Goal: Information Seeking & Learning: Learn about a topic

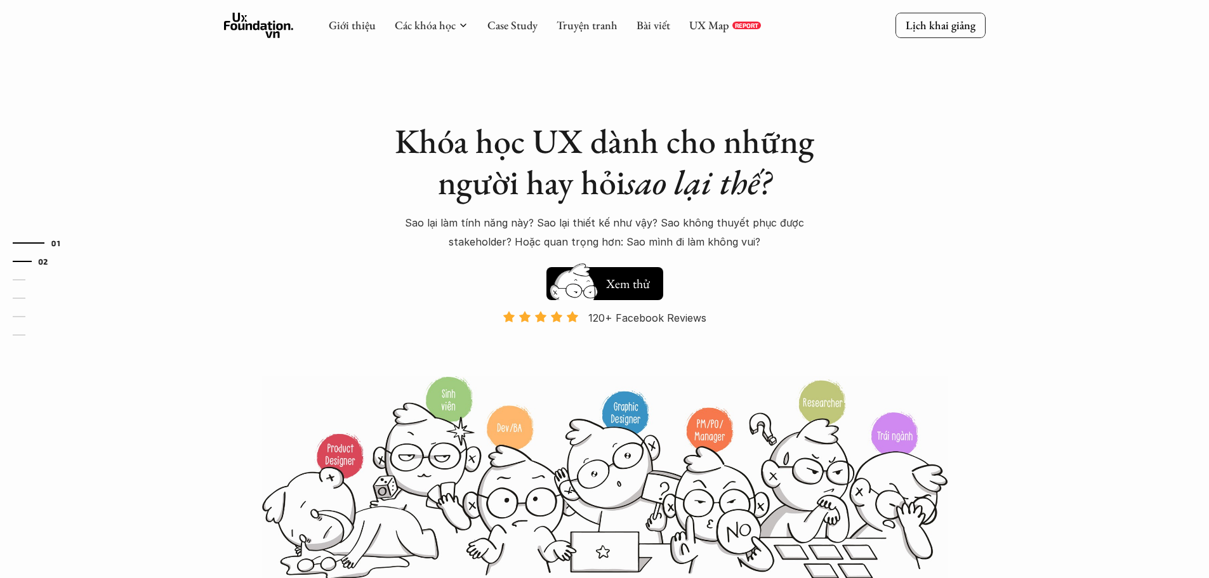
click at [18, 260] on link "02" at bounding box center [43, 261] width 60 height 15
click at [355, 32] on link "Giới thiệu" at bounding box center [352, 25] width 47 height 15
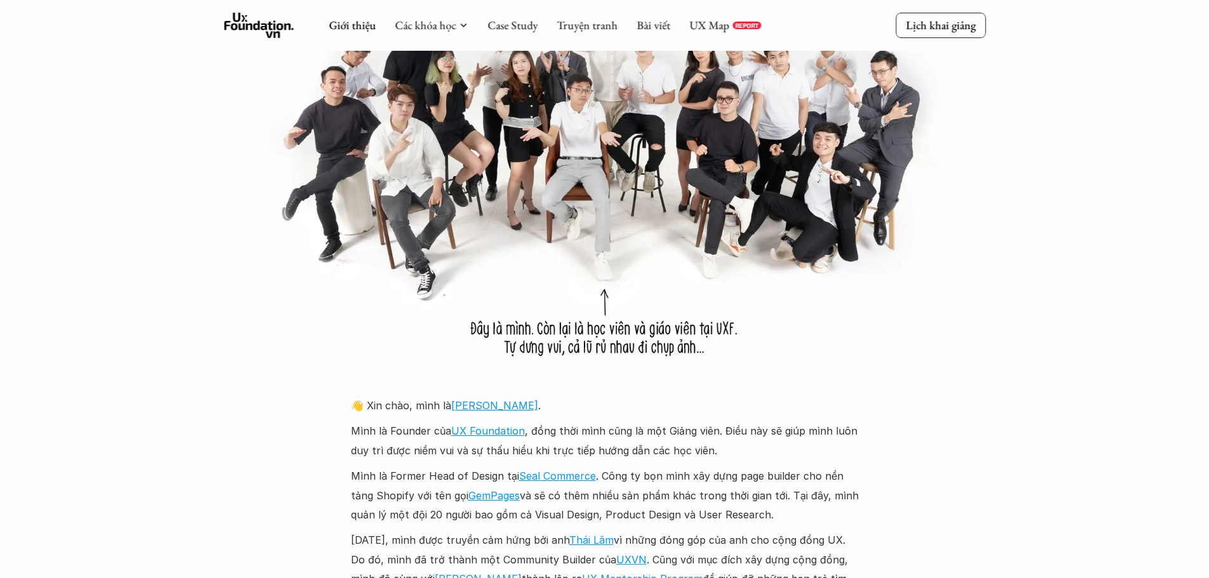
scroll to position [1079, 0]
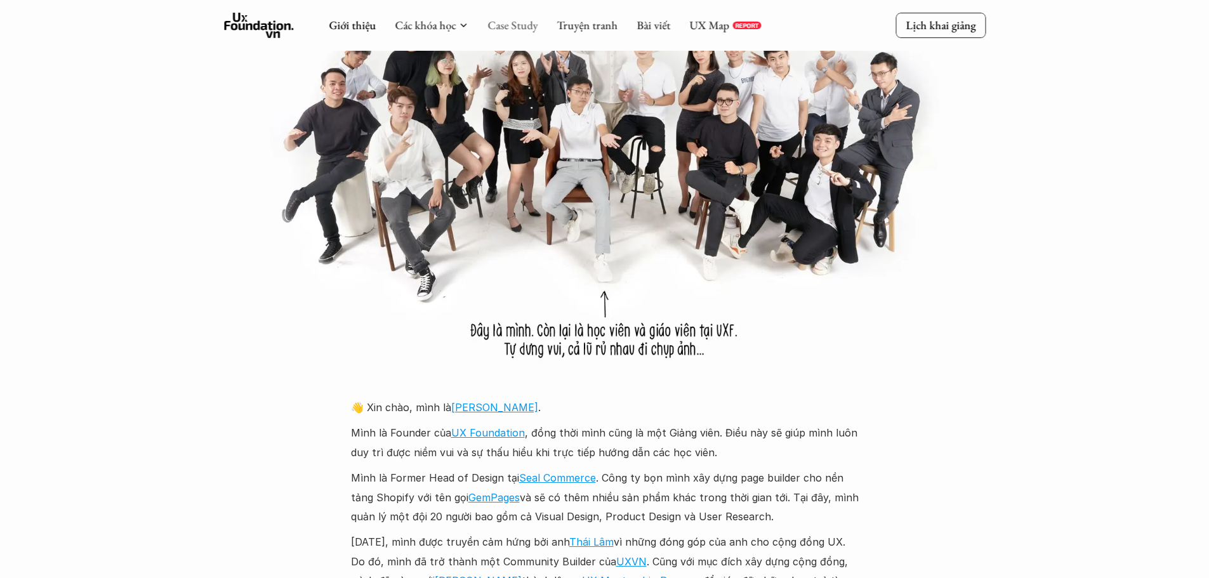
click at [506, 30] on link "Case Study" at bounding box center [512, 25] width 50 height 15
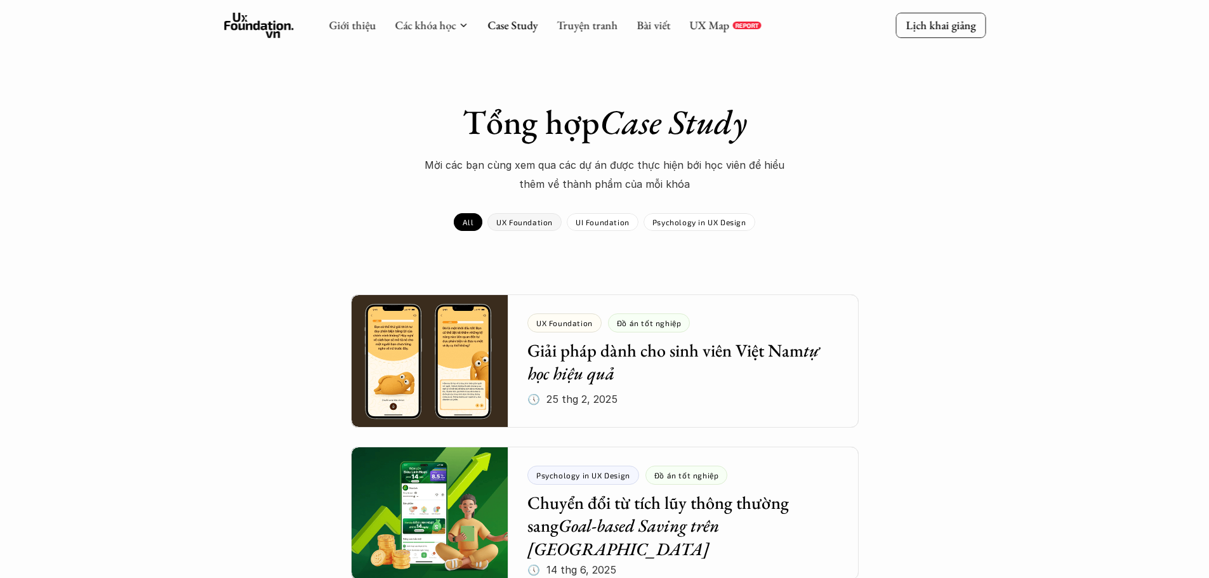
click at [514, 231] on div "UX Foundation" at bounding box center [524, 222] width 74 height 18
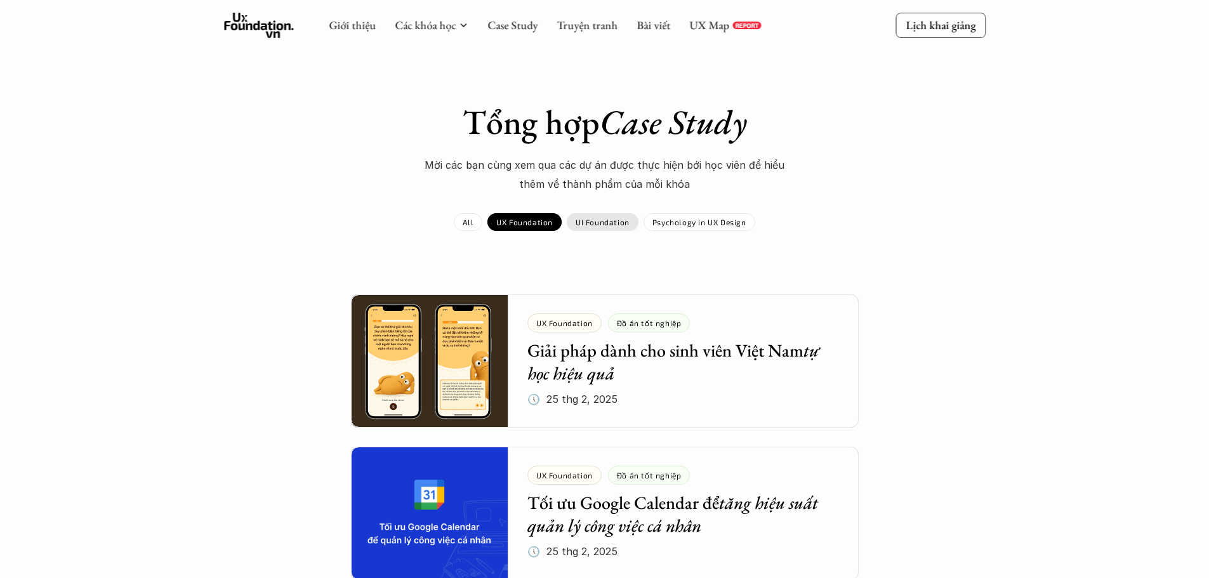
click at [626, 220] on p "UI Foundation" at bounding box center [603, 222] width 54 height 9
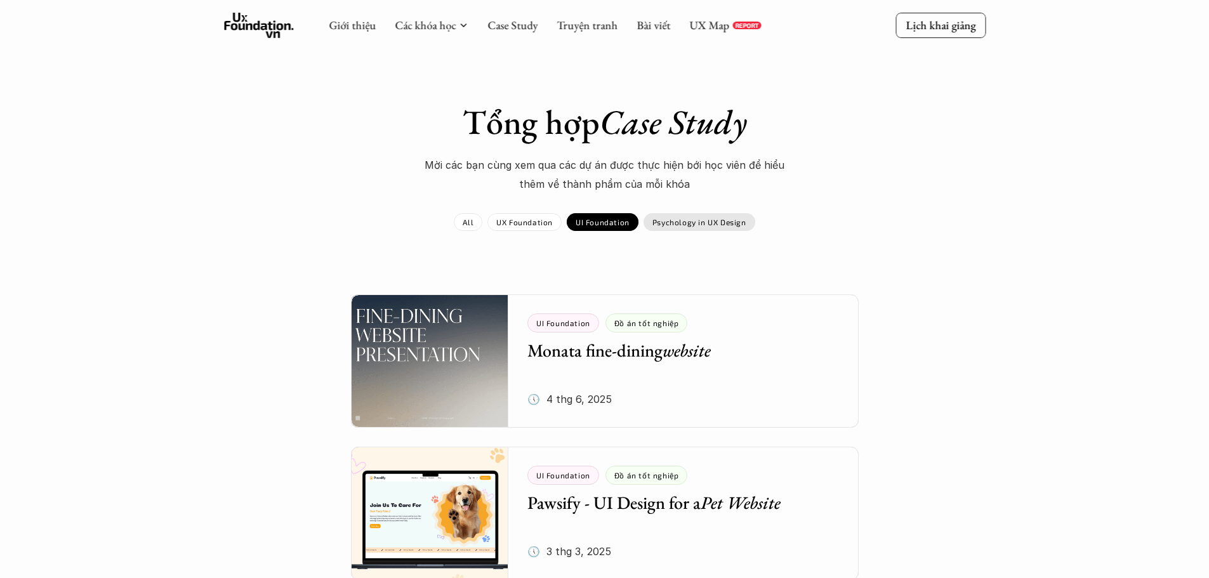
click at [704, 221] on p "Psychology in UX Design" at bounding box center [699, 222] width 94 height 9
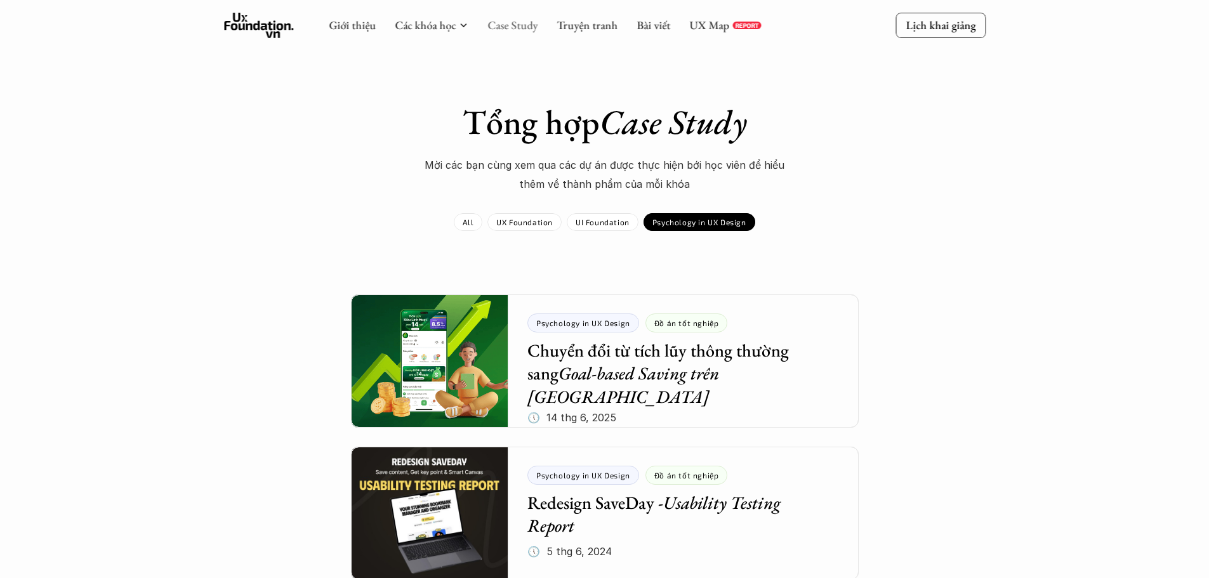
click at [512, 29] on link "Case Study" at bounding box center [512, 25] width 50 height 15
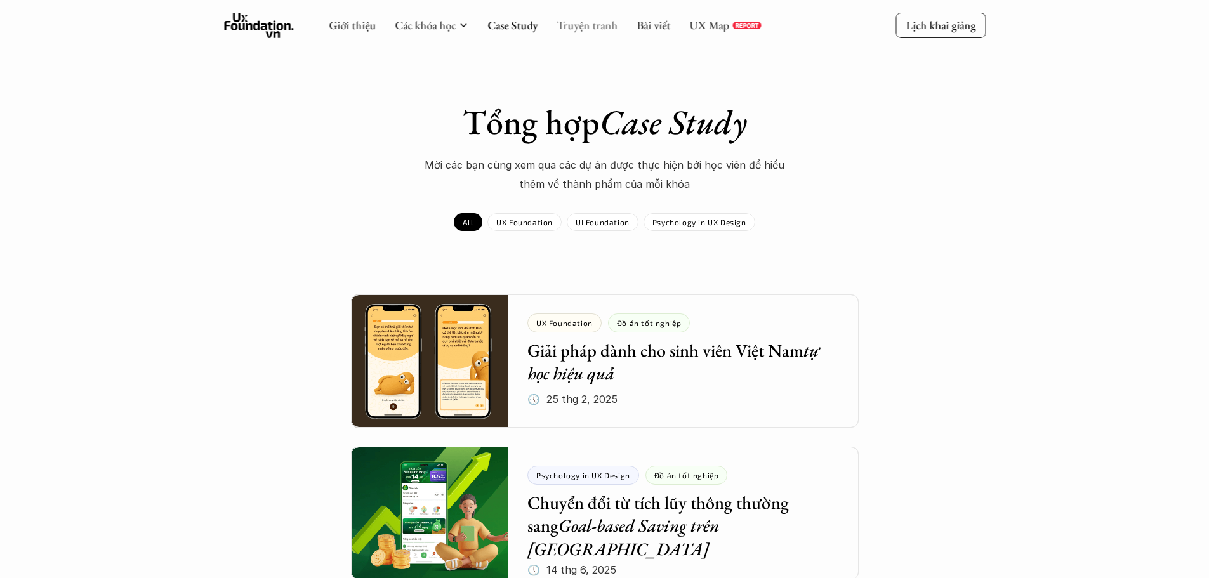
click at [581, 23] on link "Truyện tranh" at bounding box center [587, 25] width 61 height 15
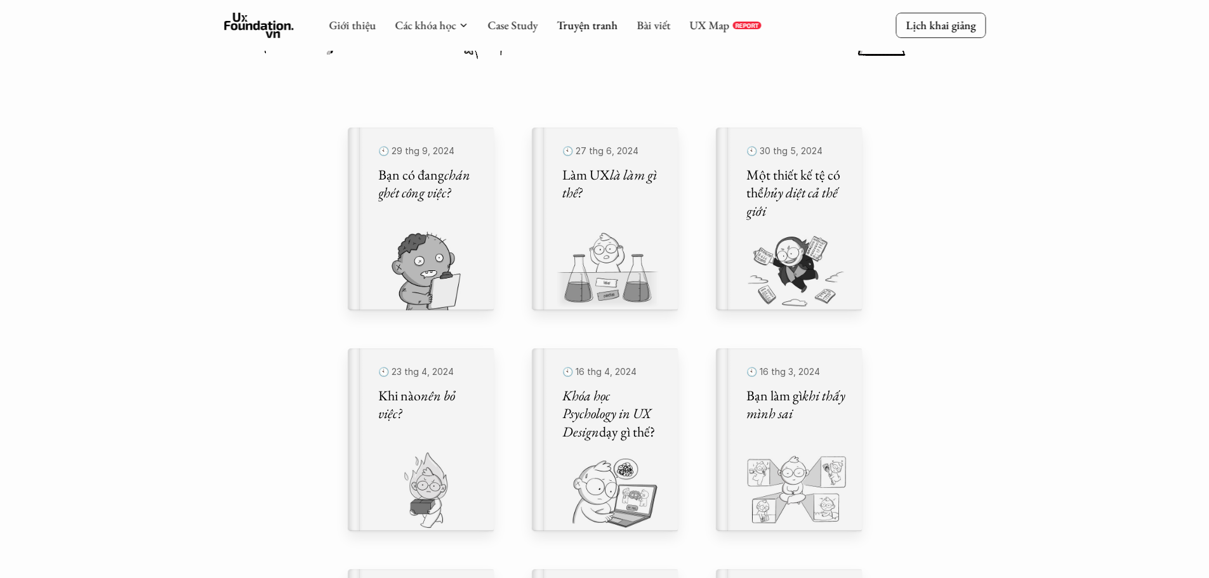
scroll to position [316, 0]
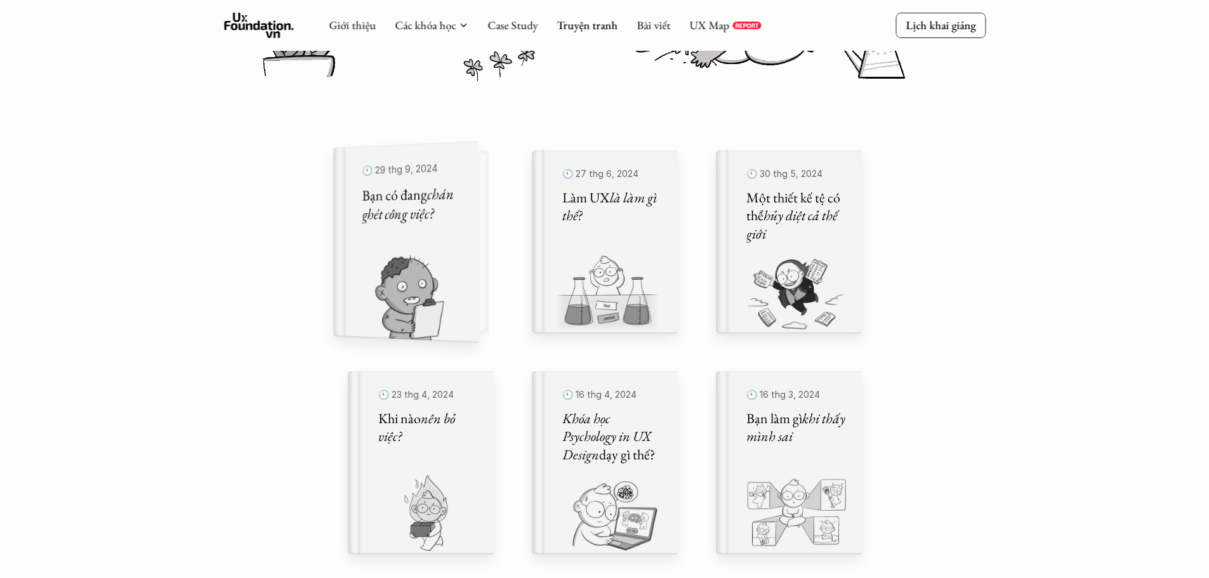
click at [444, 263] on img at bounding box center [398, 298] width 130 height 88
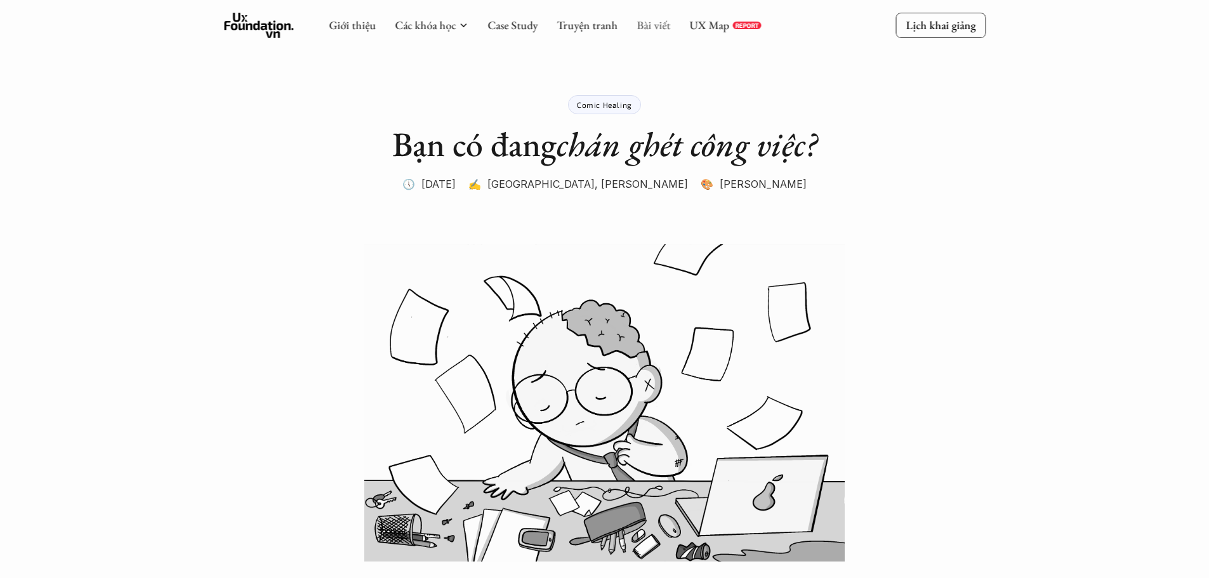
click at [645, 27] on link "Bài viết" at bounding box center [654, 25] width 34 height 15
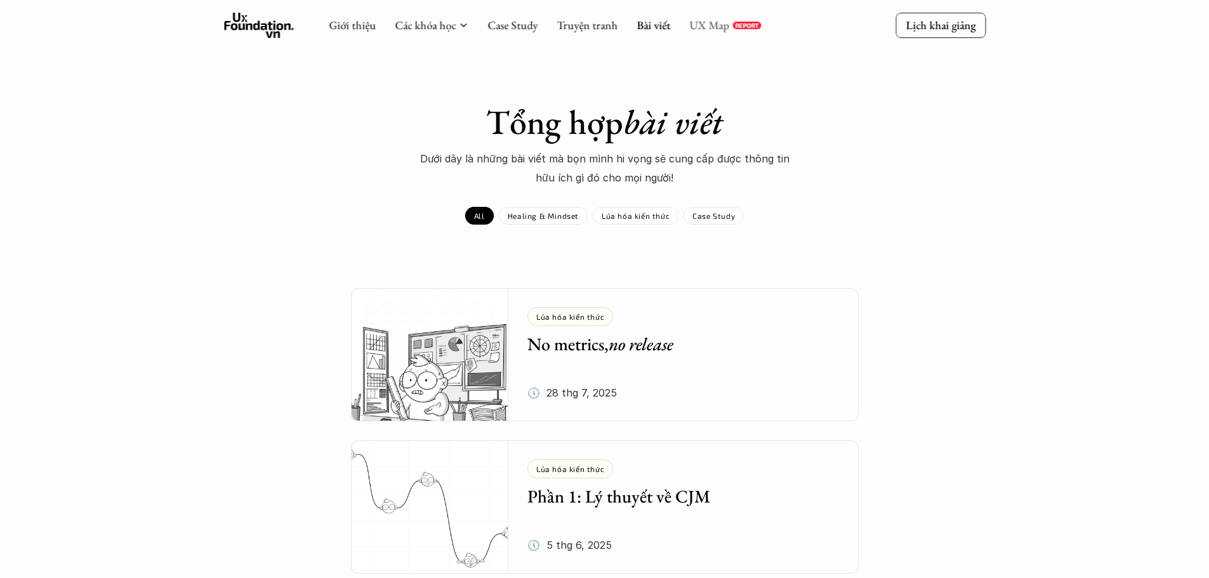
click at [702, 29] on link "UX Map" at bounding box center [709, 25] width 40 height 15
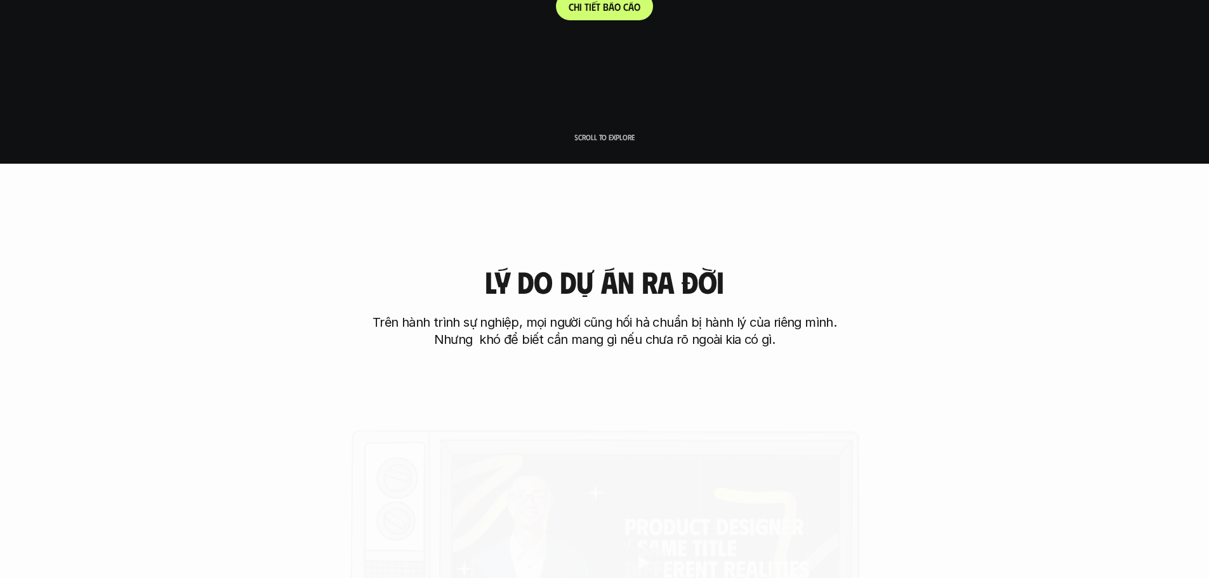
scroll to position [571, 0]
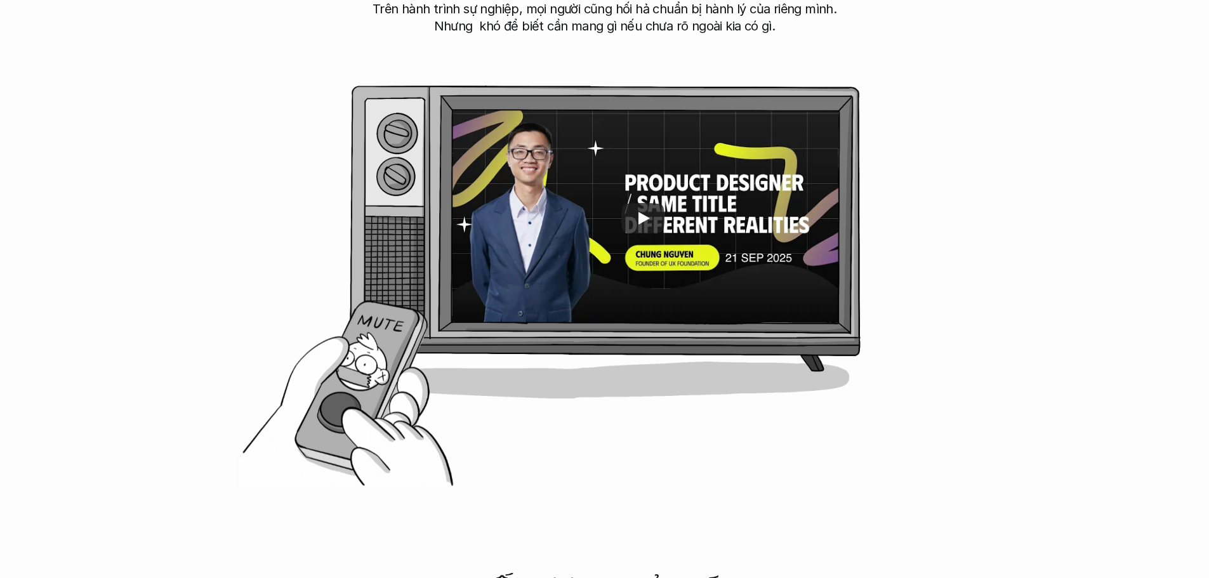
scroll to position [698, 0]
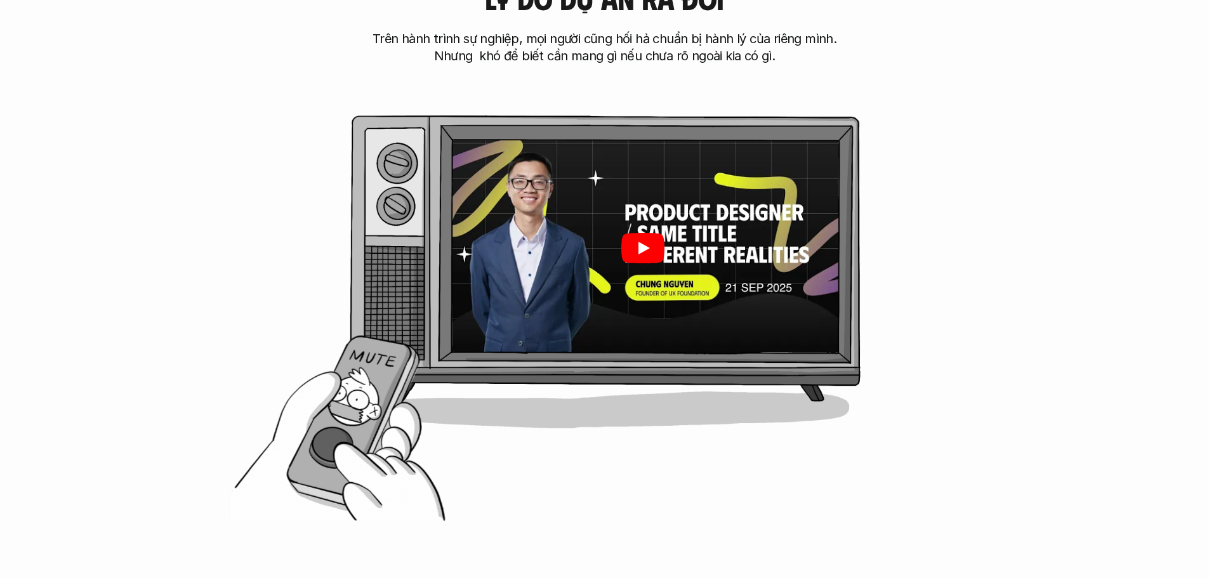
click at [647, 258] on icon "Play" at bounding box center [642, 248] width 43 height 30
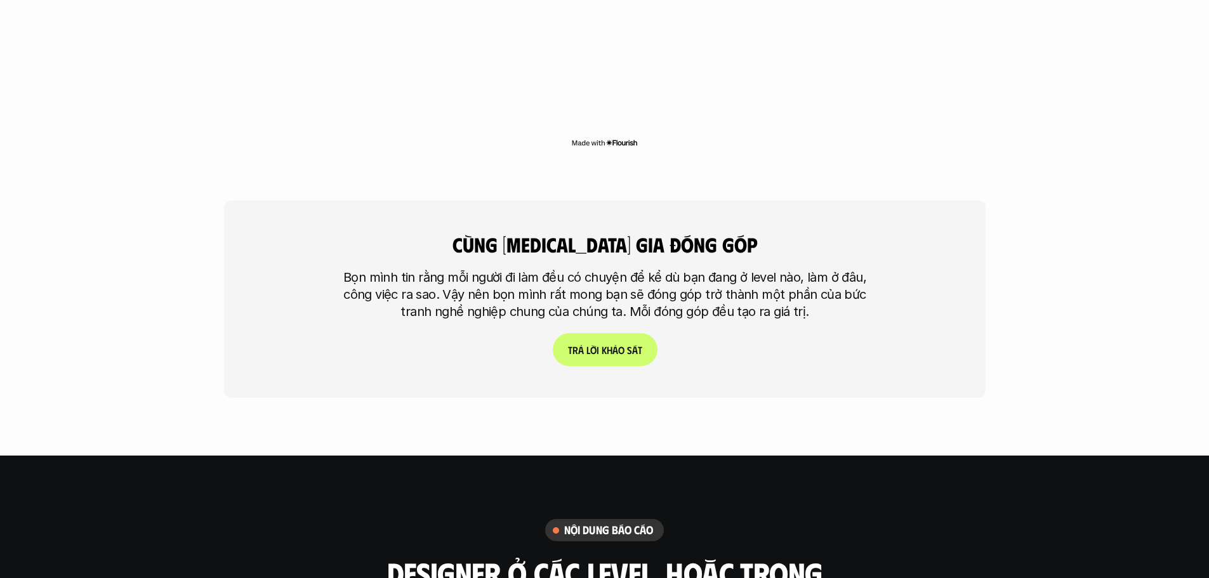
scroll to position [3935, 0]
